Goal: Task Accomplishment & Management: Use online tool/utility

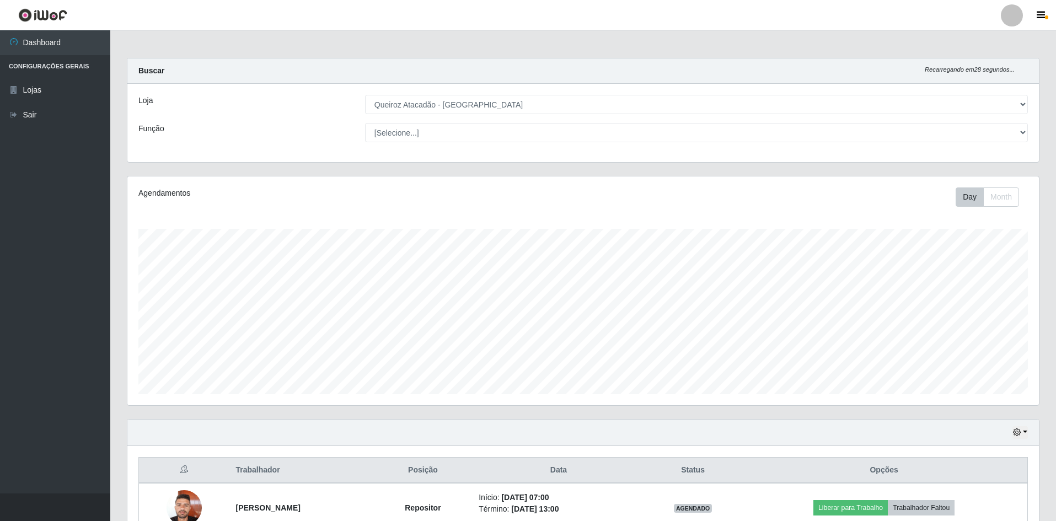
select select "517"
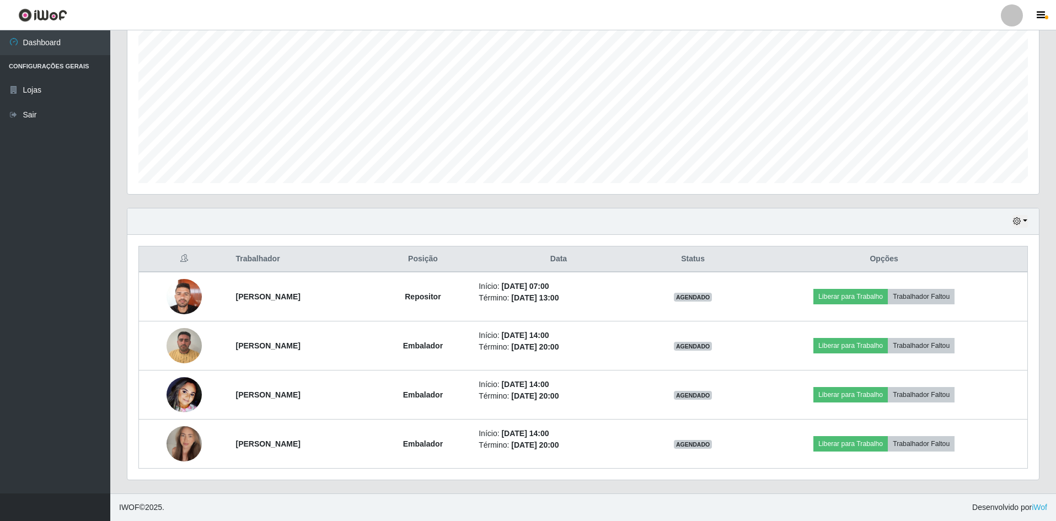
scroll to position [229, 911]
click at [660, 209] on div "Hoje 1 dia 3 dias 1 Semana Não encerrados" at bounding box center [582, 221] width 911 height 26
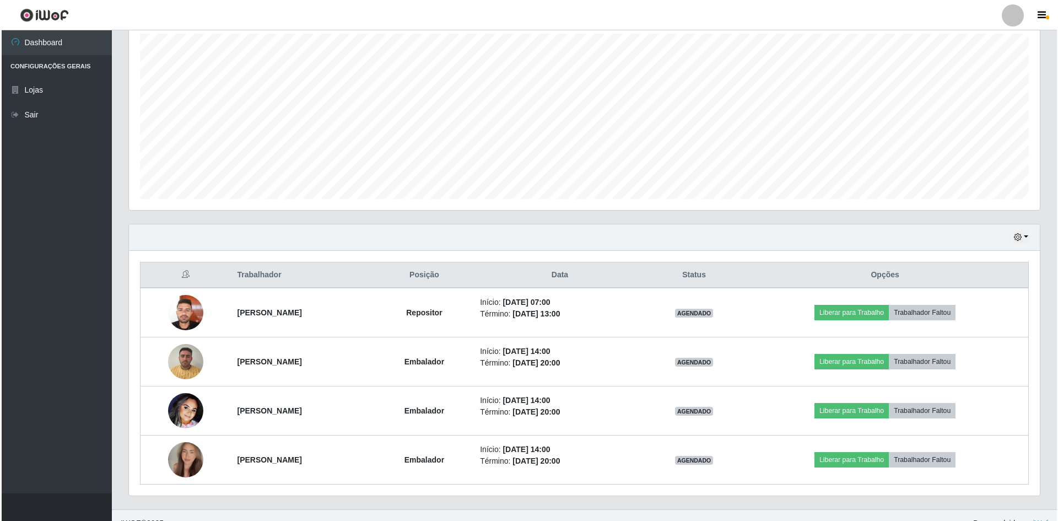
scroll to position [211, 0]
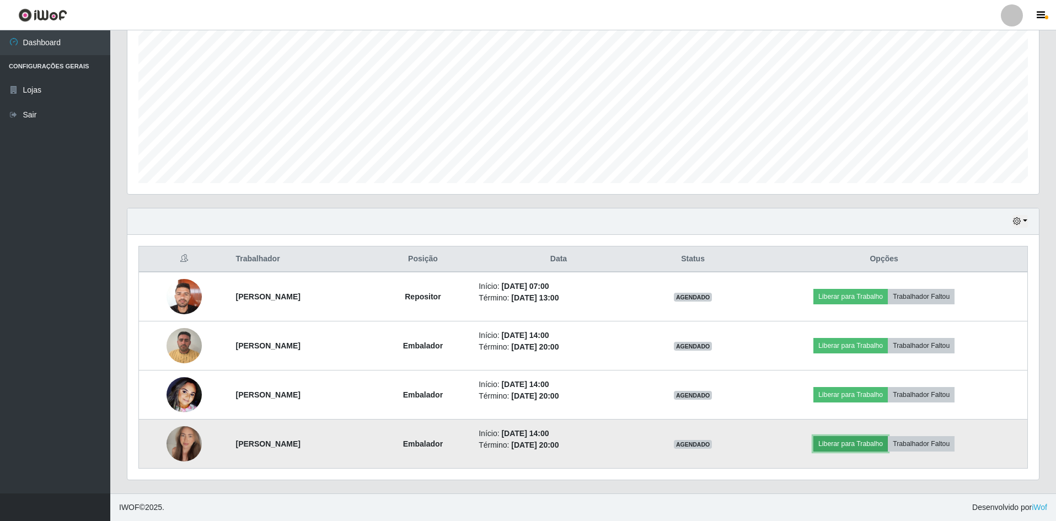
click at [837, 446] on button "Liberar para Trabalho" at bounding box center [850, 443] width 74 height 15
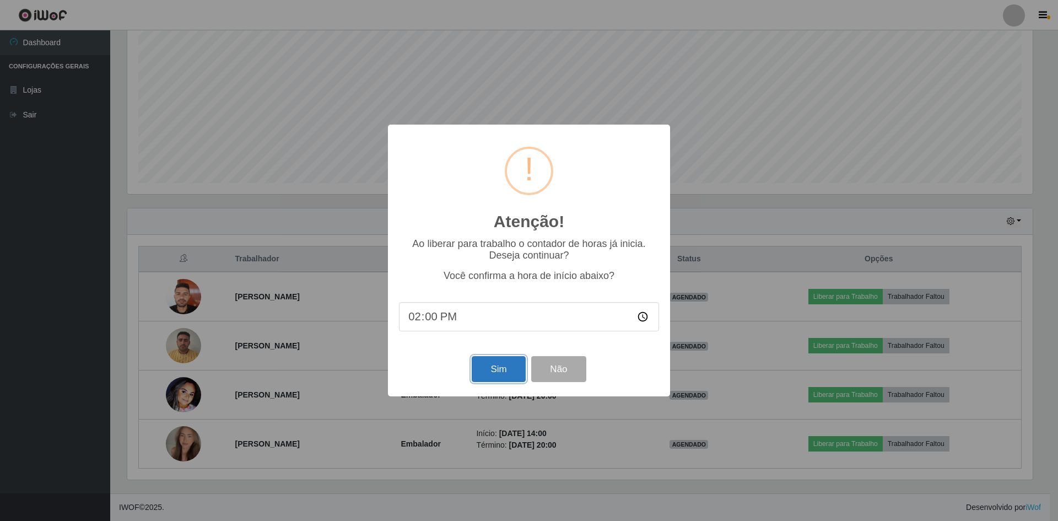
click at [495, 375] on button "Sim" at bounding box center [498, 369] width 53 height 26
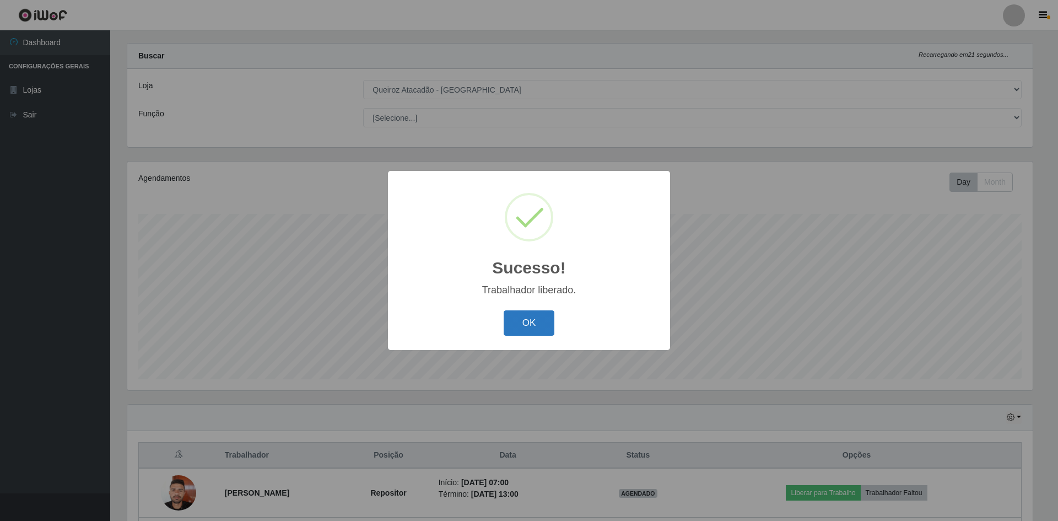
click at [523, 327] on button "OK" at bounding box center [529, 323] width 51 height 26
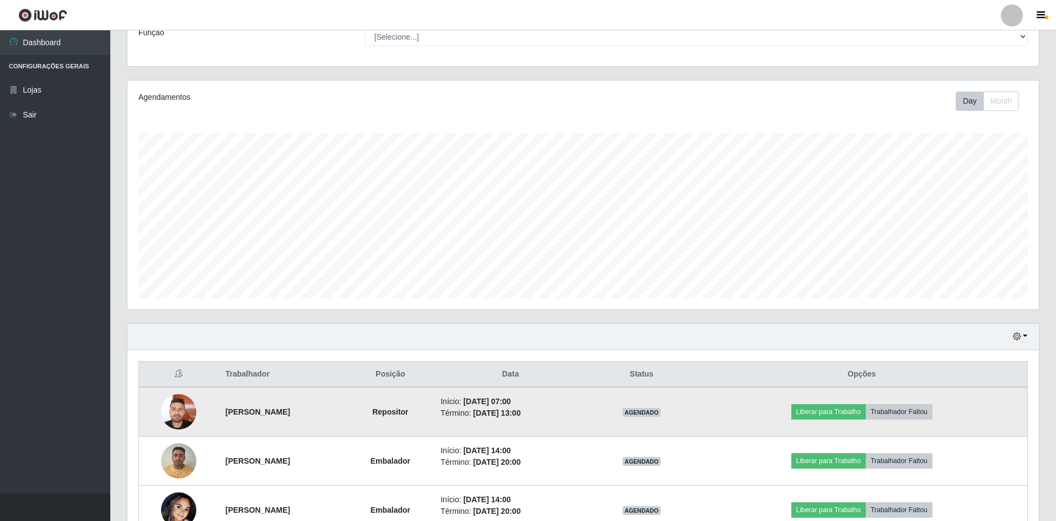
scroll to position [211, 0]
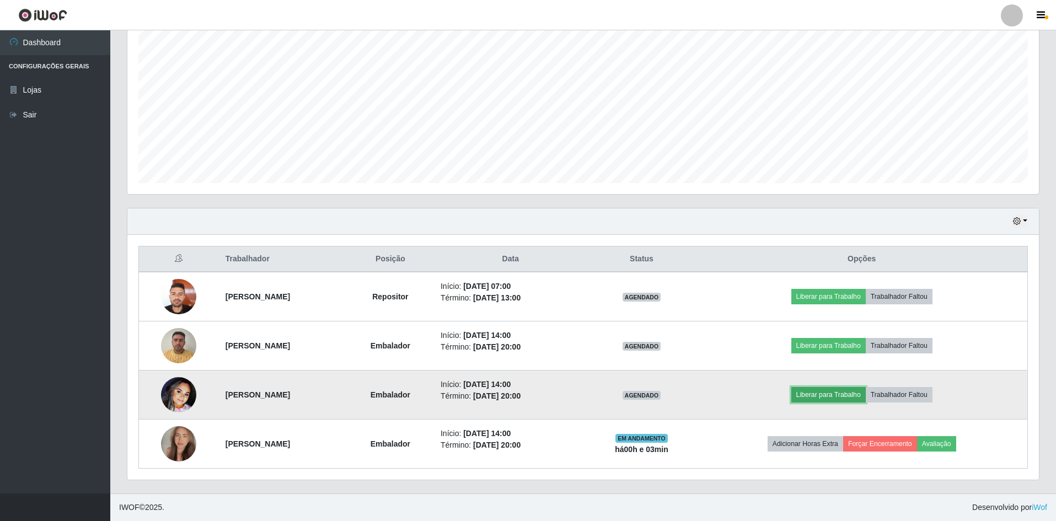
click at [853, 394] on button "Liberar para Trabalho" at bounding box center [828, 394] width 74 height 15
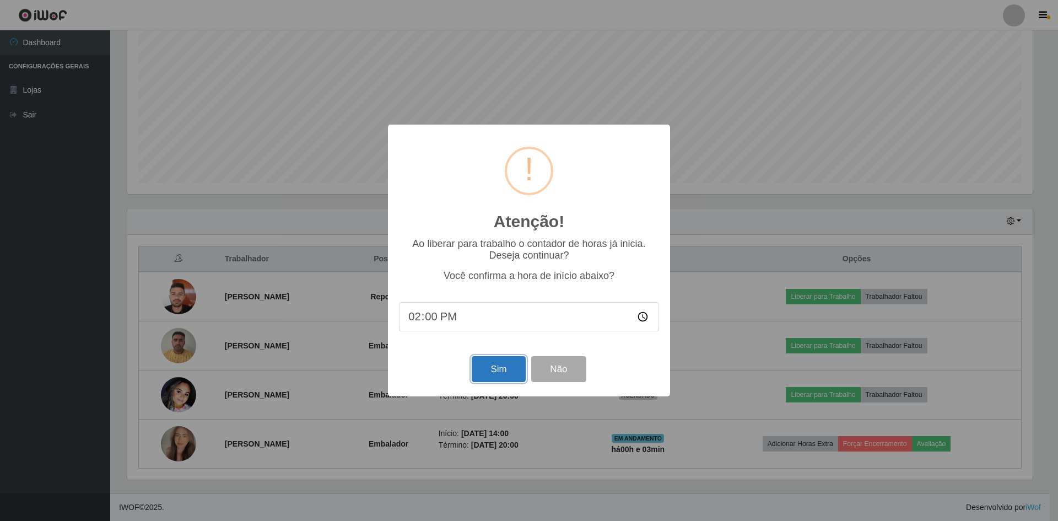
click at [488, 364] on button "Sim" at bounding box center [498, 369] width 53 height 26
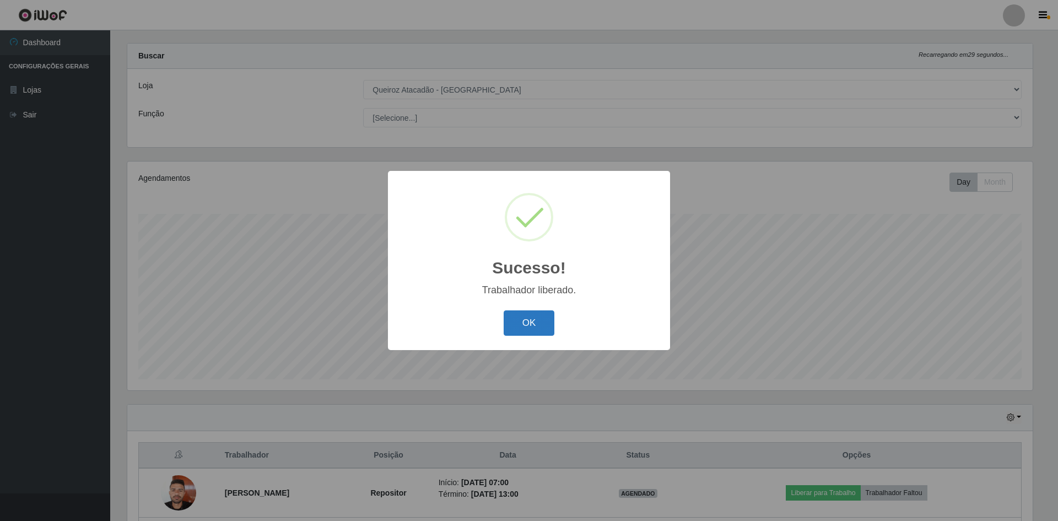
click at [528, 334] on button "OK" at bounding box center [529, 323] width 51 height 26
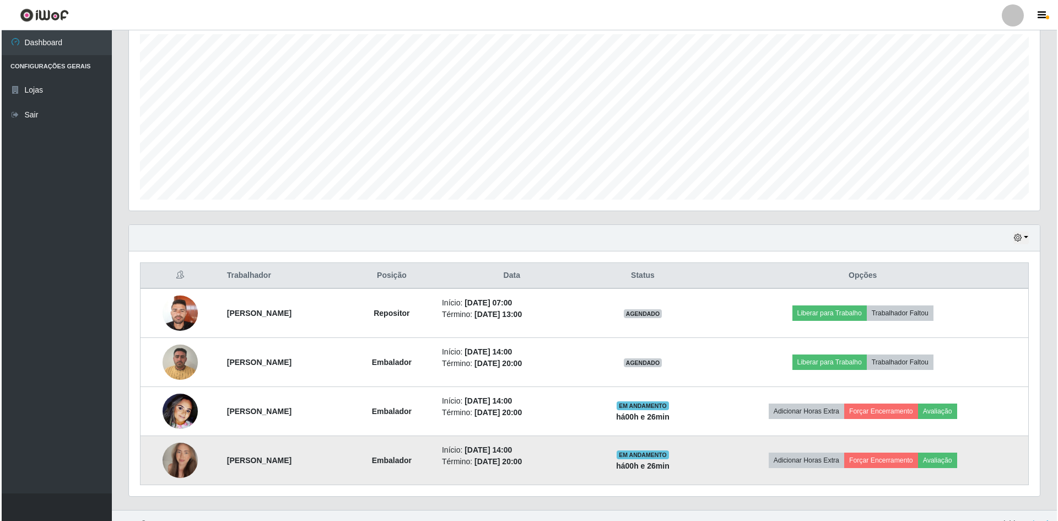
scroll to position [211, 0]
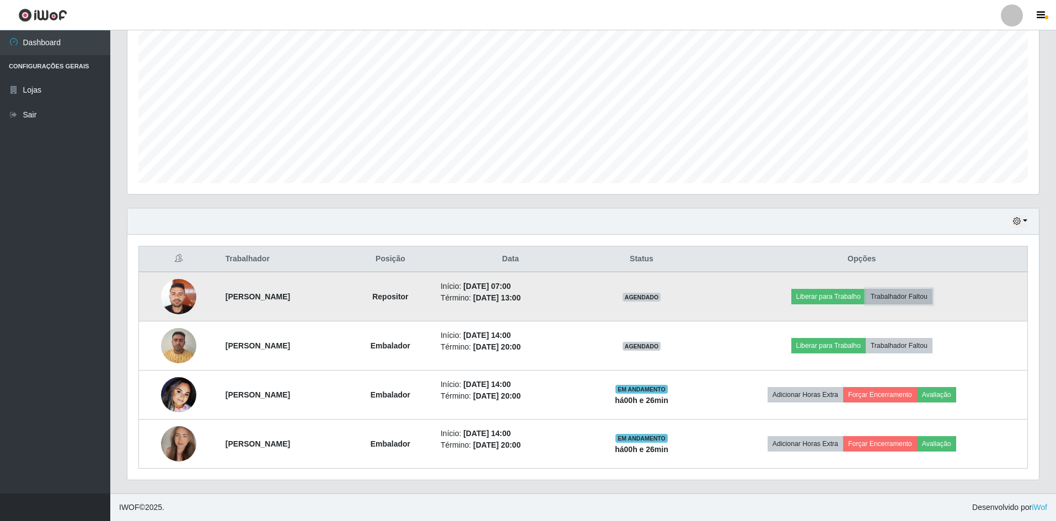
click at [919, 296] on button "Trabalhador Faltou" at bounding box center [899, 296] width 67 height 15
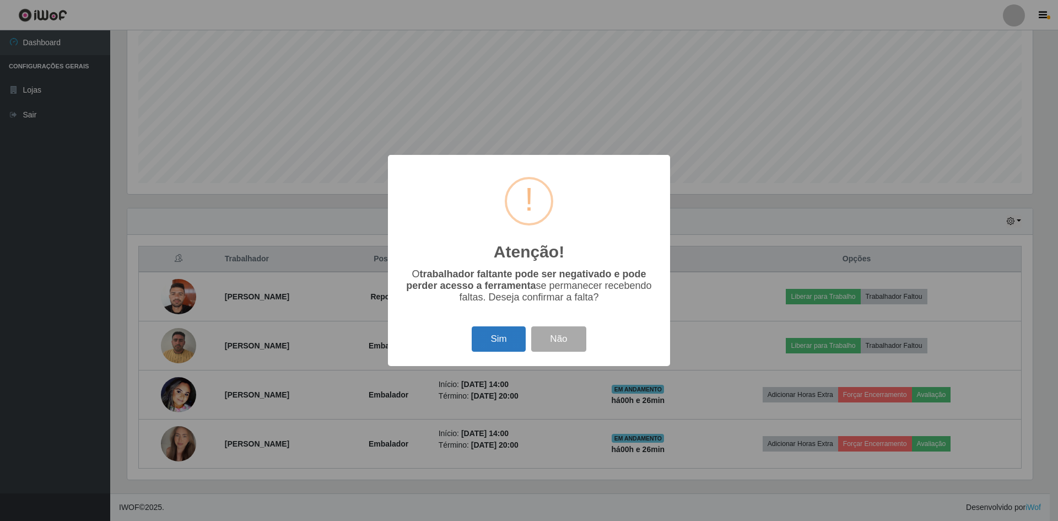
click at [498, 336] on button "Sim" at bounding box center [498, 339] width 53 height 26
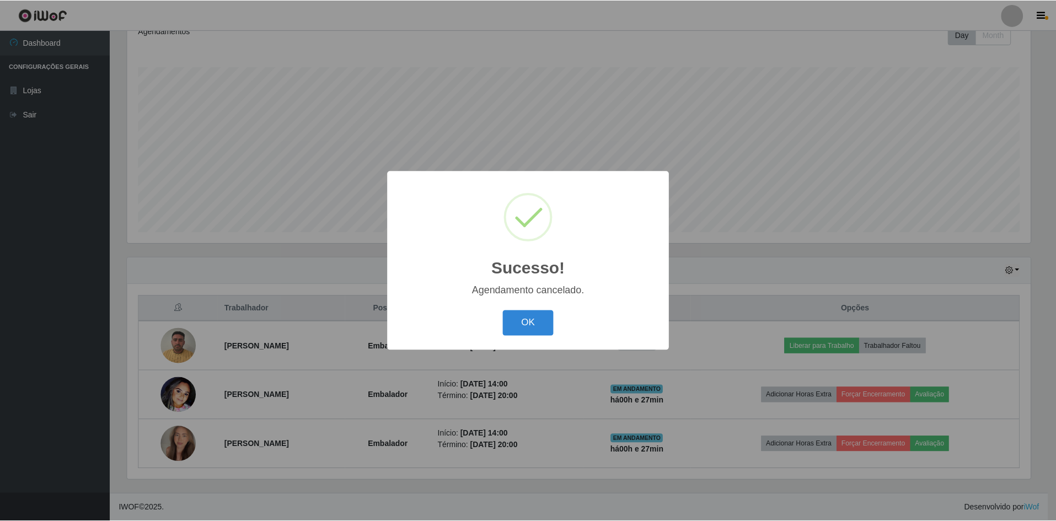
scroll to position [162, 0]
click at [539, 318] on button "OK" at bounding box center [529, 323] width 51 height 26
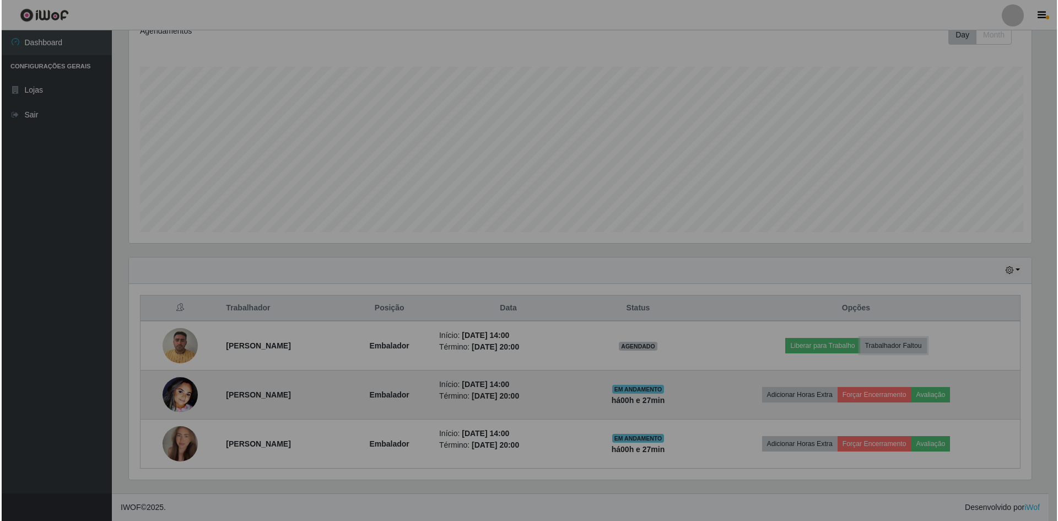
scroll to position [229, 911]
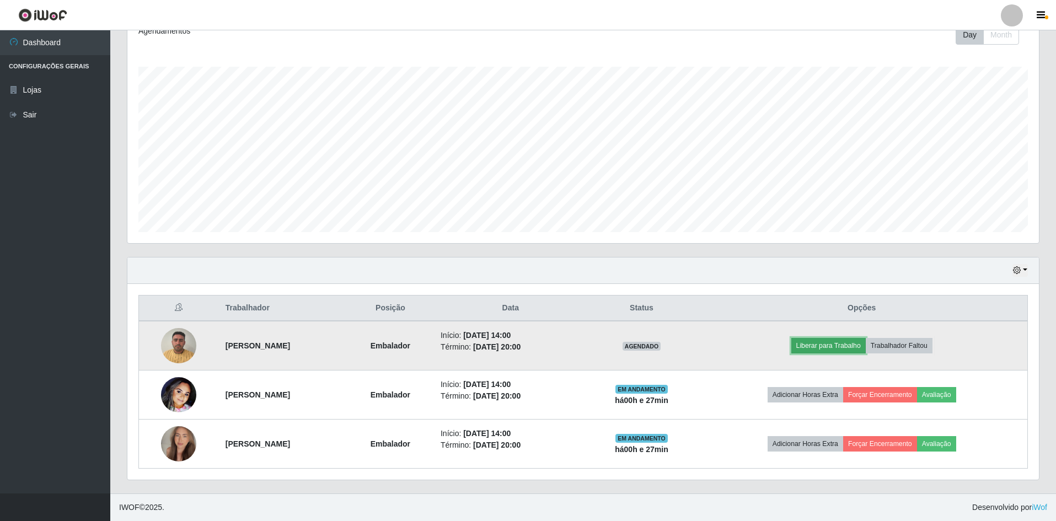
click at [842, 348] on button "Liberar para Trabalho" at bounding box center [828, 345] width 74 height 15
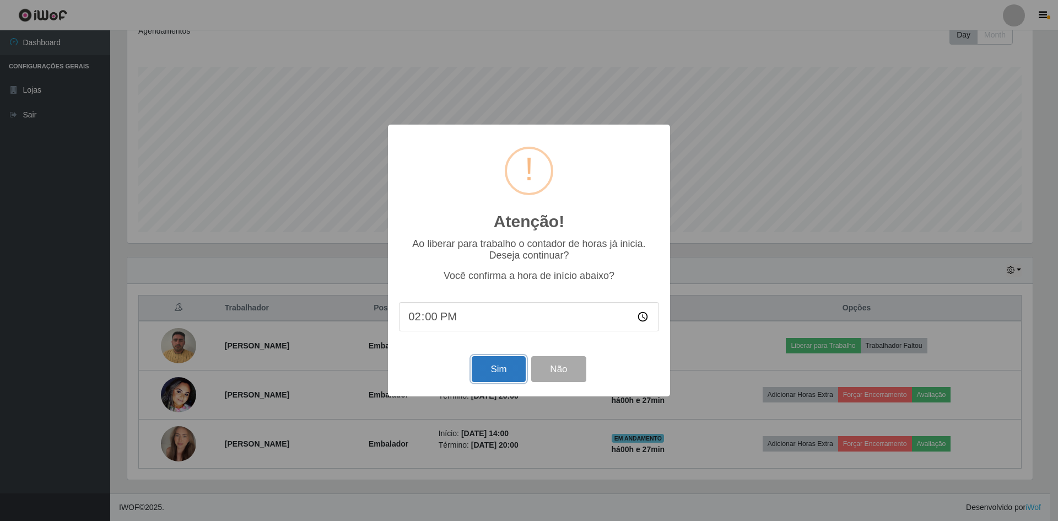
click at [491, 373] on button "Sim" at bounding box center [498, 369] width 53 height 26
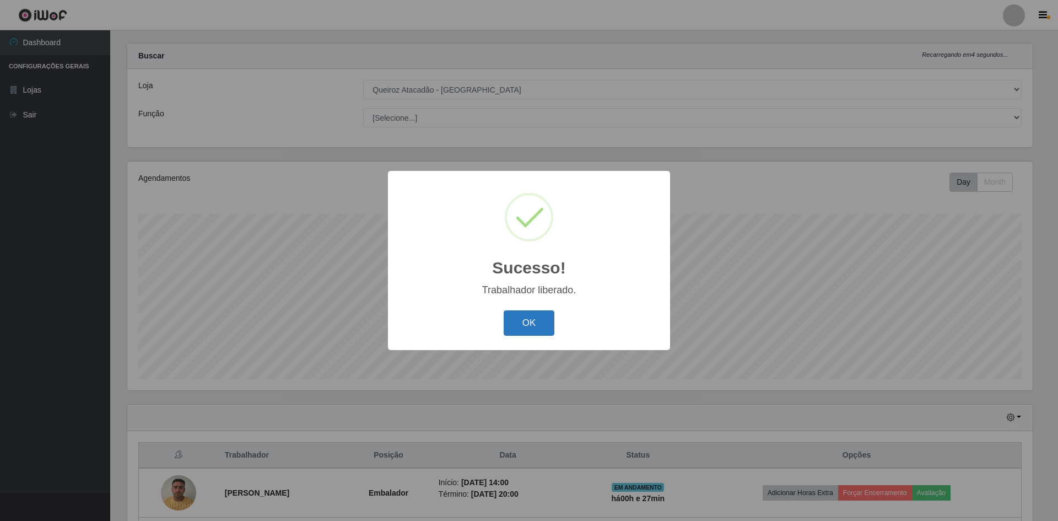
click at [526, 325] on button "OK" at bounding box center [529, 323] width 51 height 26
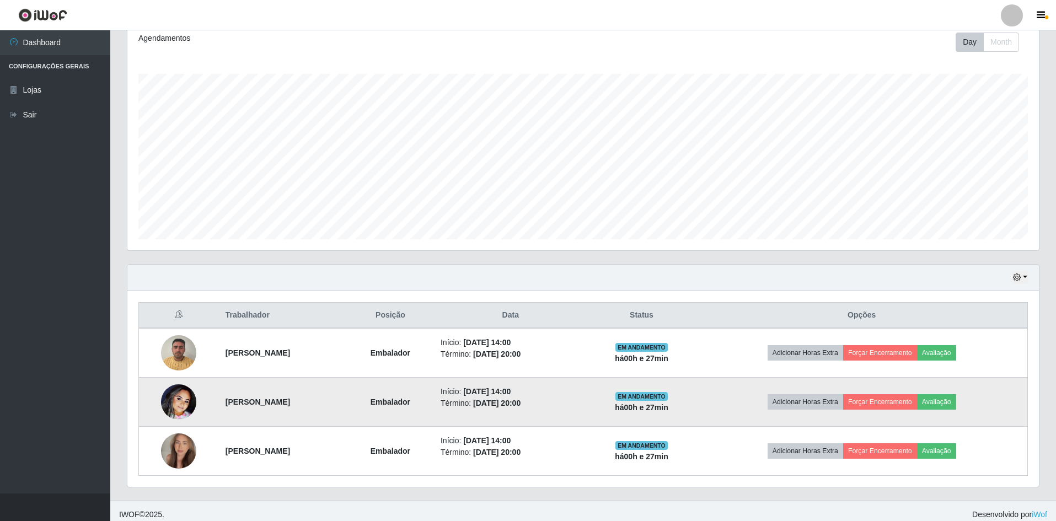
scroll to position [162, 0]
